Goal: Information Seeking & Learning: Learn about a topic

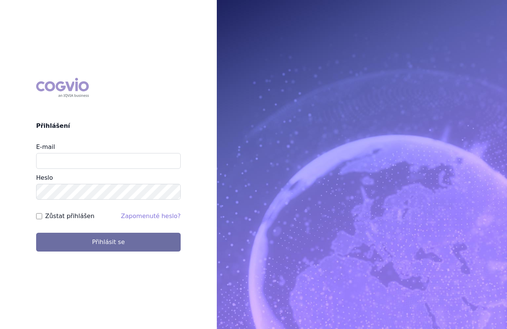
type input "marek_sebrle@accord-healthcare.com"
click at [124, 240] on button "Přihlásit se" at bounding box center [108, 241] width 144 height 19
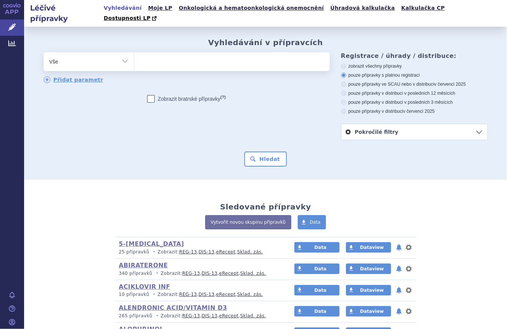
click at [126, 52] on select "Vše Přípravek/SUKL kód MAH VPOIS ATC/Aktivní látka Léková forma Síla" at bounding box center [89, 60] width 90 height 17
select select "filter-atc-group"
click at [44, 52] on select "Vše Přípravek/SUKL kód MAH VPOIS ATC/Aktivní látka Léková forma Síla" at bounding box center [89, 60] width 90 height 17
click at [161, 59] on span at bounding box center [231, 61] width 195 height 19
click at [134, 59] on select at bounding box center [134, 61] width 0 height 19
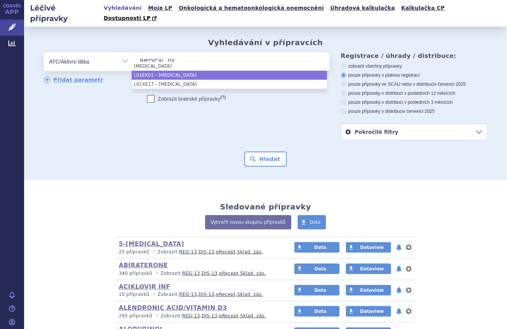
type input "axitinib"
select select "L01EK01"
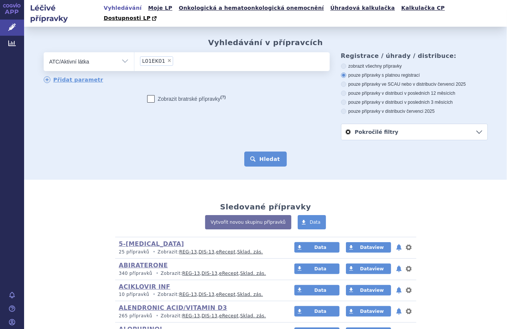
click at [275, 152] on button "Hledat" at bounding box center [265, 159] width 43 height 15
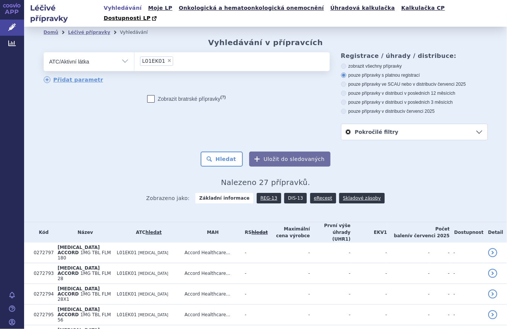
click at [289, 193] on link "DIS-13" at bounding box center [295, 198] width 23 height 11
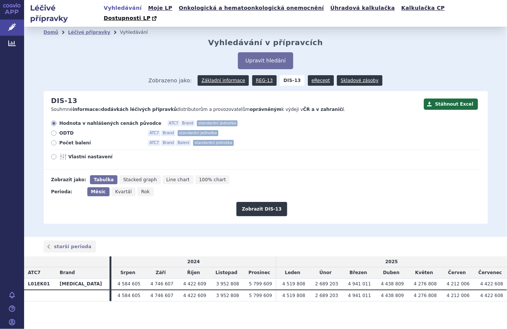
click at [83, 140] on span "Počet balení" at bounding box center [100, 143] width 83 height 6
click at [57, 141] on input "Počet balení ATC7 Brand Balení standardní jednotka" at bounding box center [54, 143] width 5 height 5
radio input "true"
click at [141, 189] on span "Rok" at bounding box center [145, 191] width 9 height 5
click at [137, 187] on input "Rok" at bounding box center [139, 189] width 5 height 5
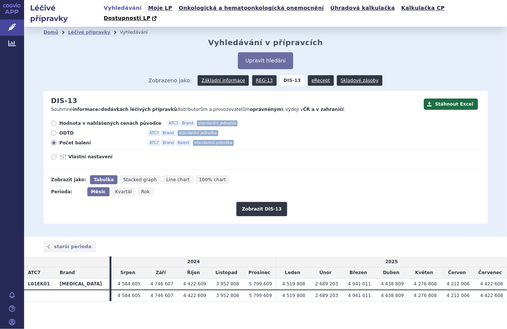
radio input "true"
click at [98, 189] on span "Měsíc" at bounding box center [97, 191] width 13 height 5
click at [92, 187] on input "Měsíc" at bounding box center [89, 189] width 5 height 5
radio input "true"
click at [263, 202] on button "Zobrazit DIS-13" at bounding box center [261, 209] width 51 height 14
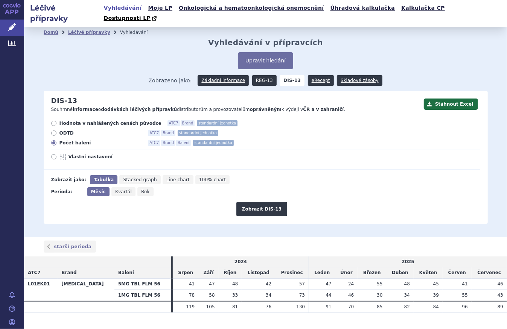
click at [263, 75] on link "REG-13" at bounding box center [264, 80] width 24 height 11
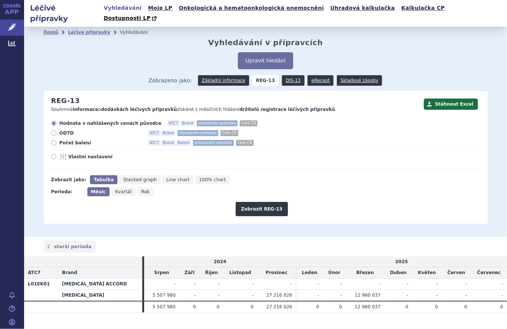
click at [71, 140] on span "Počet balení" at bounding box center [100, 143] width 83 height 6
click at [57, 141] on input "Počet balení ATC7 Brand Balení standardní jednotka Celá ČR" at bounding box center [54, 143] width 5 height 5
radio input "true"
click at [137, 187] on icon "Rok" at bounding box center [145, 191] width 16 height 9
click at [137, 187] on input "Rok" at bounding box center [139, 189] width 5 height 5
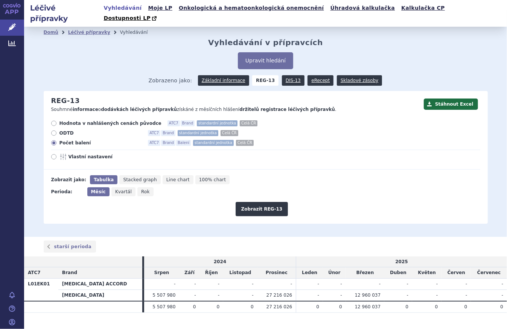
radio input "true"
click at [264, 202] on button "Zobrazit REG-13" at bounding box center [261, 209] width 53 height 14
